Goal: Find contact information: Find contact information

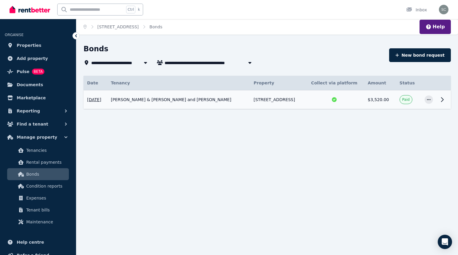
click at [159, 99] on td "[PERSON_NAME] & [PERSON_NAME] and [PERSON_NAME]" at bounding box center [178, 99] width 143 height 19
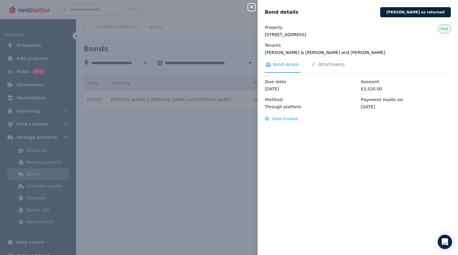
click at [335, 157] on div "Property [STREET_ADDRESS] Tenants [PERSON_NAME] & [PERSON_NAME] and [PERSON_NAM…" at bounding box center [358, 136] width 201 height 224
drag, startPoint x: 265, startPoint y: 53, endPoint x: 349, endPoint y: 50, distance: 83.9
click at [349, 50] on div "Property [STREET_ADDRESS] Tenants [PERSON_NAME] & [PERSON_NAME] and [PERSON_NAM…" at bounding box center [358, 136] width 201 height 224
click at [306, 55] on legend "[PERSON_NAME] & [PERSON_NAME] and [PERSON_NAME]" at bounding box center [358, 53] width 186 height 6
drag, startPoint x: 266, startPoint y: 53, endPoint x: 301, endPoint y: 53, distance: 34.9
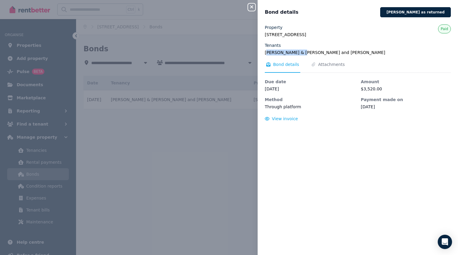
click at [301, 53] on legend "[PERSON_NAME] & [PERSON_NAME] and [PERSON_NAME]" at bounding box center [358, 53] width 186 height 6
drag, startPoint x: 307, startPoint y: 53, endPoint x: 265, endPoint y: 53, distance: 41.8
click at [265, 53] on legend "[PERSON_NAME] & [PERSON_NAME] and [PERSON_NAME]" at bounding box center [358, 53] width 186 height 6
copy legend "[PERSON_NAME] & [PERSON_NAME]"
click at [186, 87] on div "Close panel Bond details [PERSON_NAME] as returned Property [STREET_ADDRESS] Te…" at bounding box center [229, 127] width 458 height 255
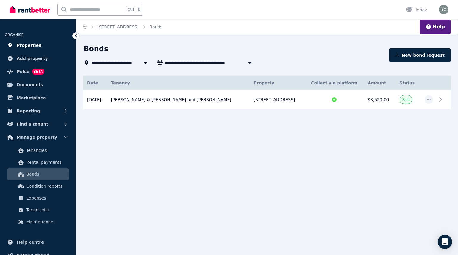
click at [30, 46] on span "Properties" at bounding box center [29, 45] width 25 height 7
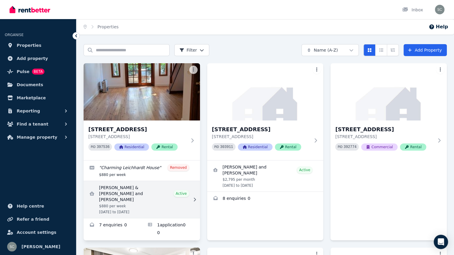
click at [157, 190] on link "View details for Tony & Samantha Peric and Samantha Peric" at bounding box center [142, 199] width 116 height 37
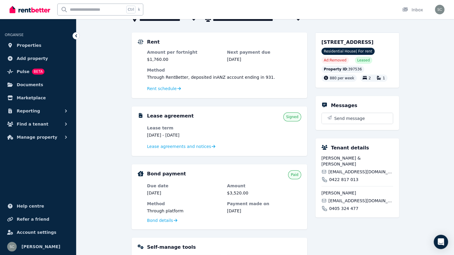
scroll to position [40, 0]
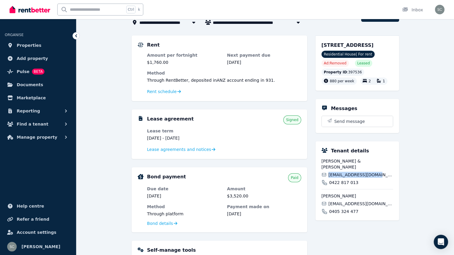
drag, startPoint x: 329, startPoint y: 177, endPoint x: 378, endPoint y: 176, distance: 48.7
click at [378, 176] on div "[EMAIL_ADDRESS][DOMAIN_NAME]" at bounding box center [357, 175] width 72 height 6
copy span "[EMAIL_ADDRESS][DOMAIN_NAME]"
